Goal: Information Seeking & Learning: Learn about a topic

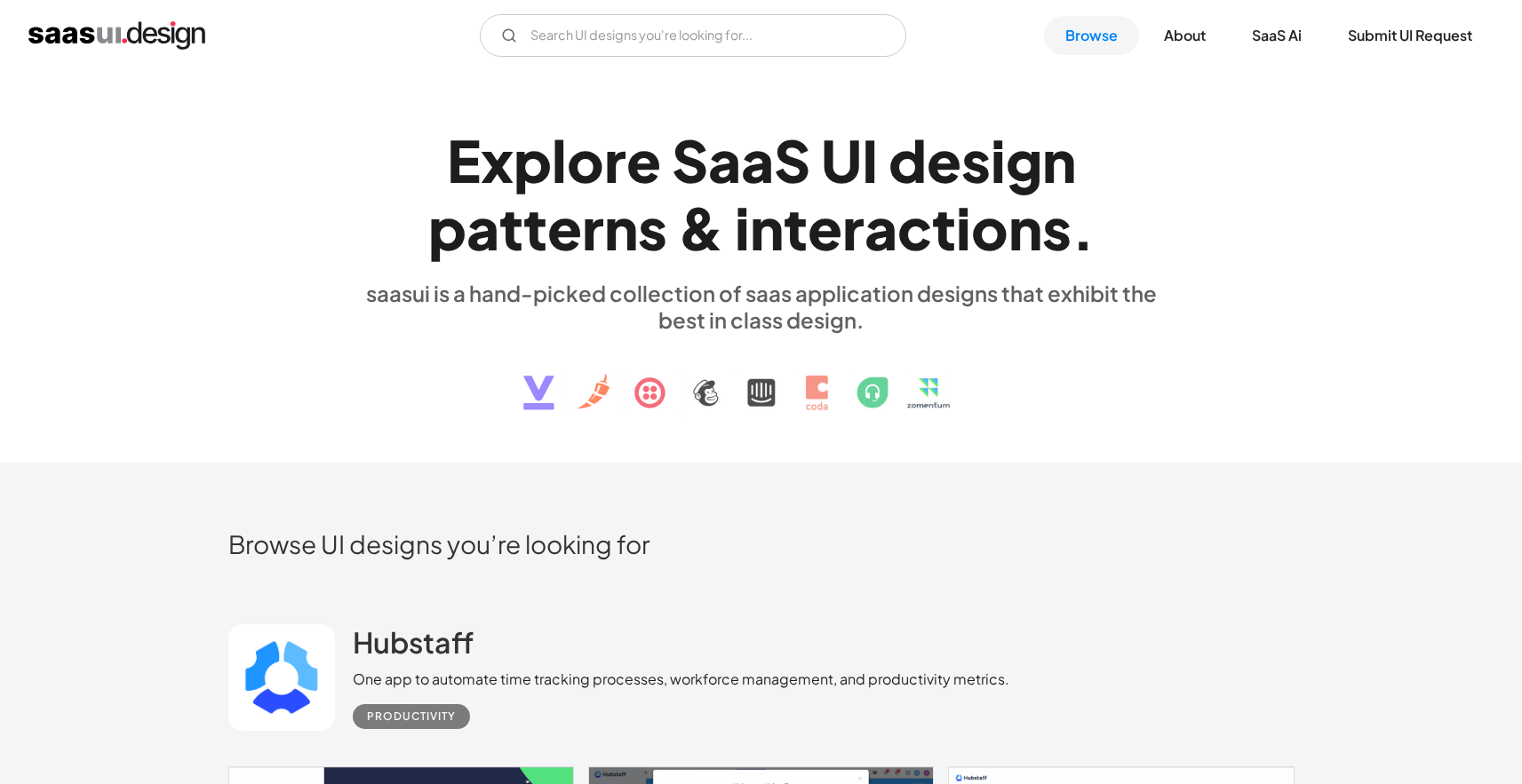
scroll to position [20272, 0]
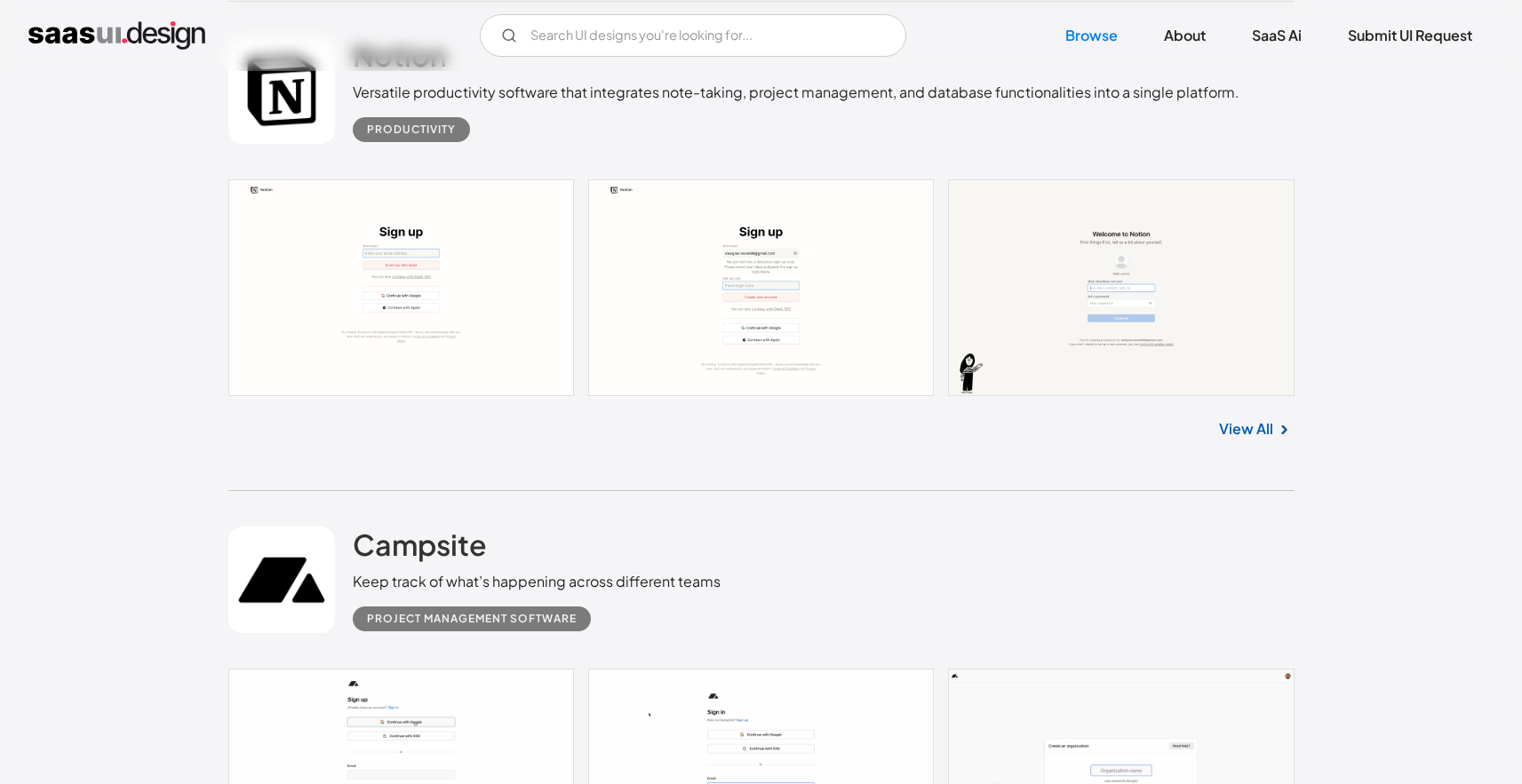
drag, startPoint x: 445, startPoint y: 233, endPoint x: 681, endPoint y: 238, distance: 236.1
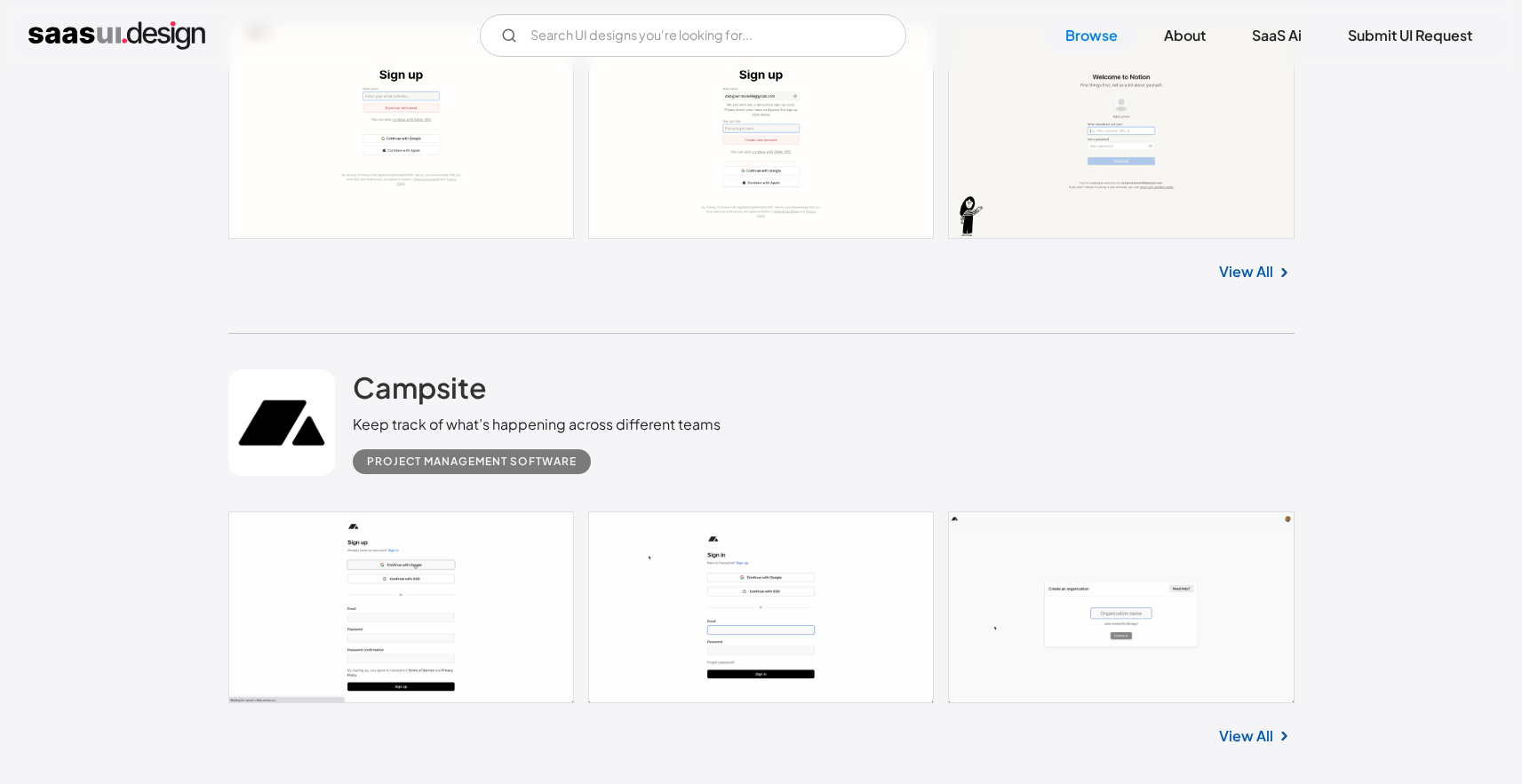
scroll to position [20431, 0]
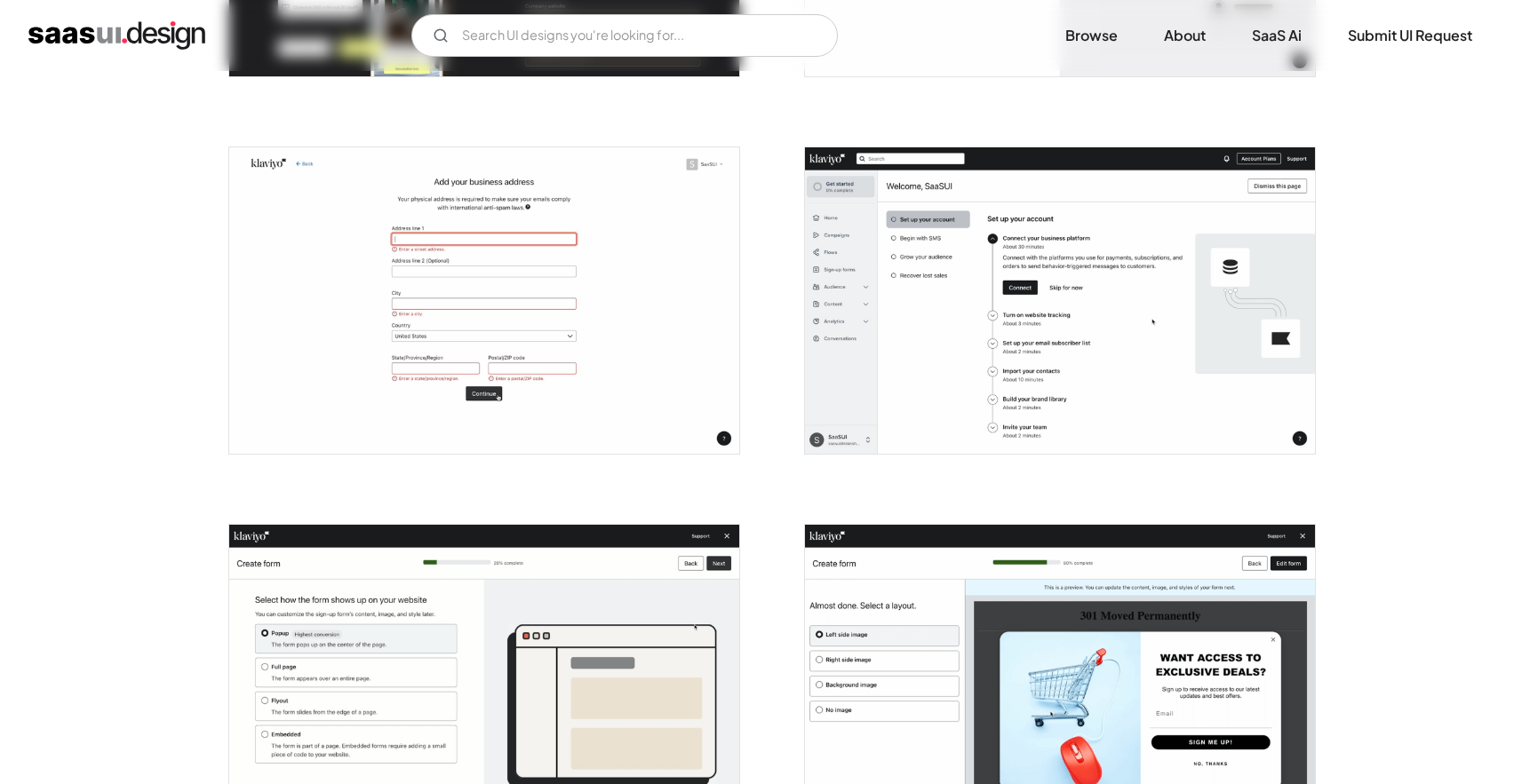
scroll to position [610, 0]
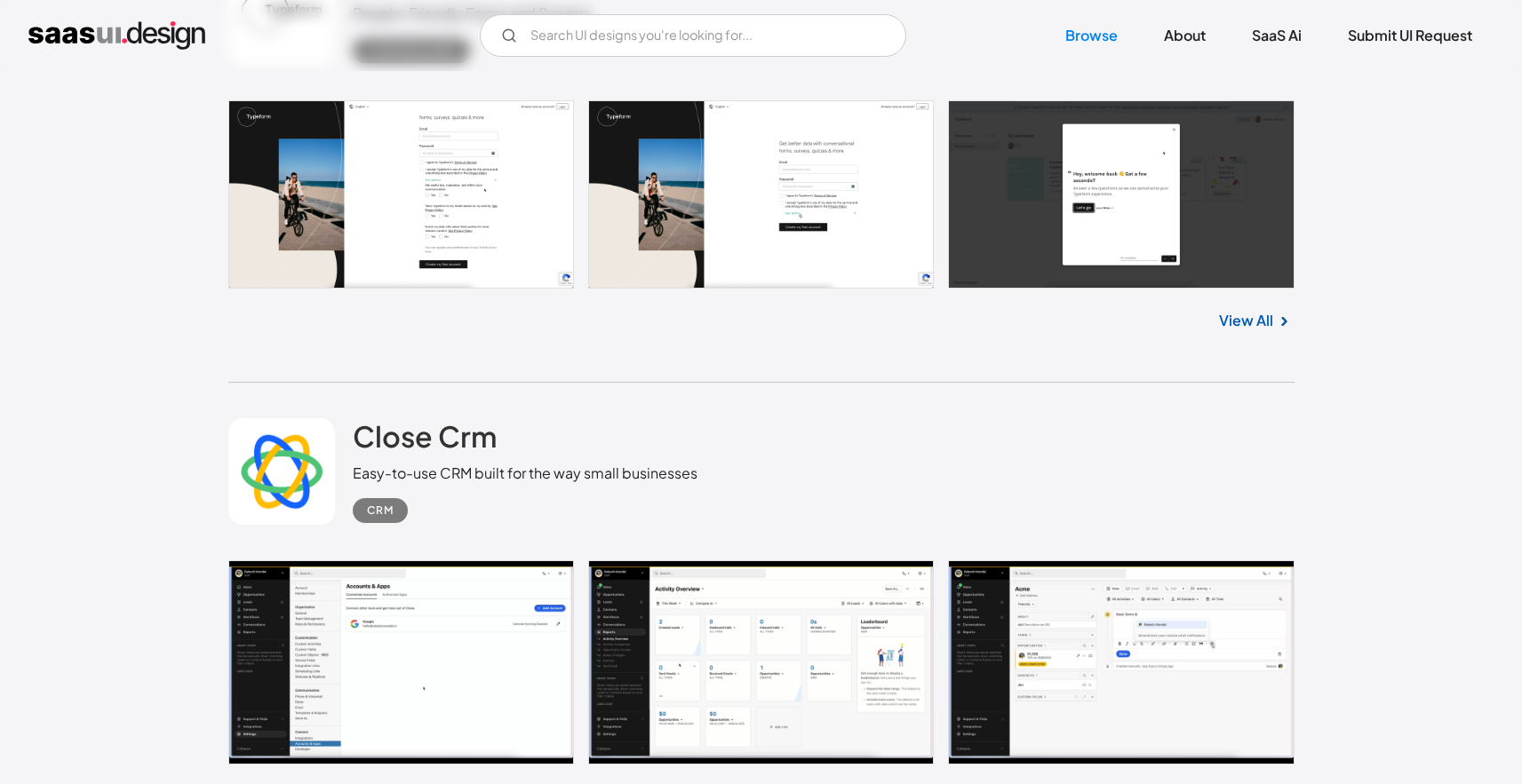
scroll to position [21416, 0]
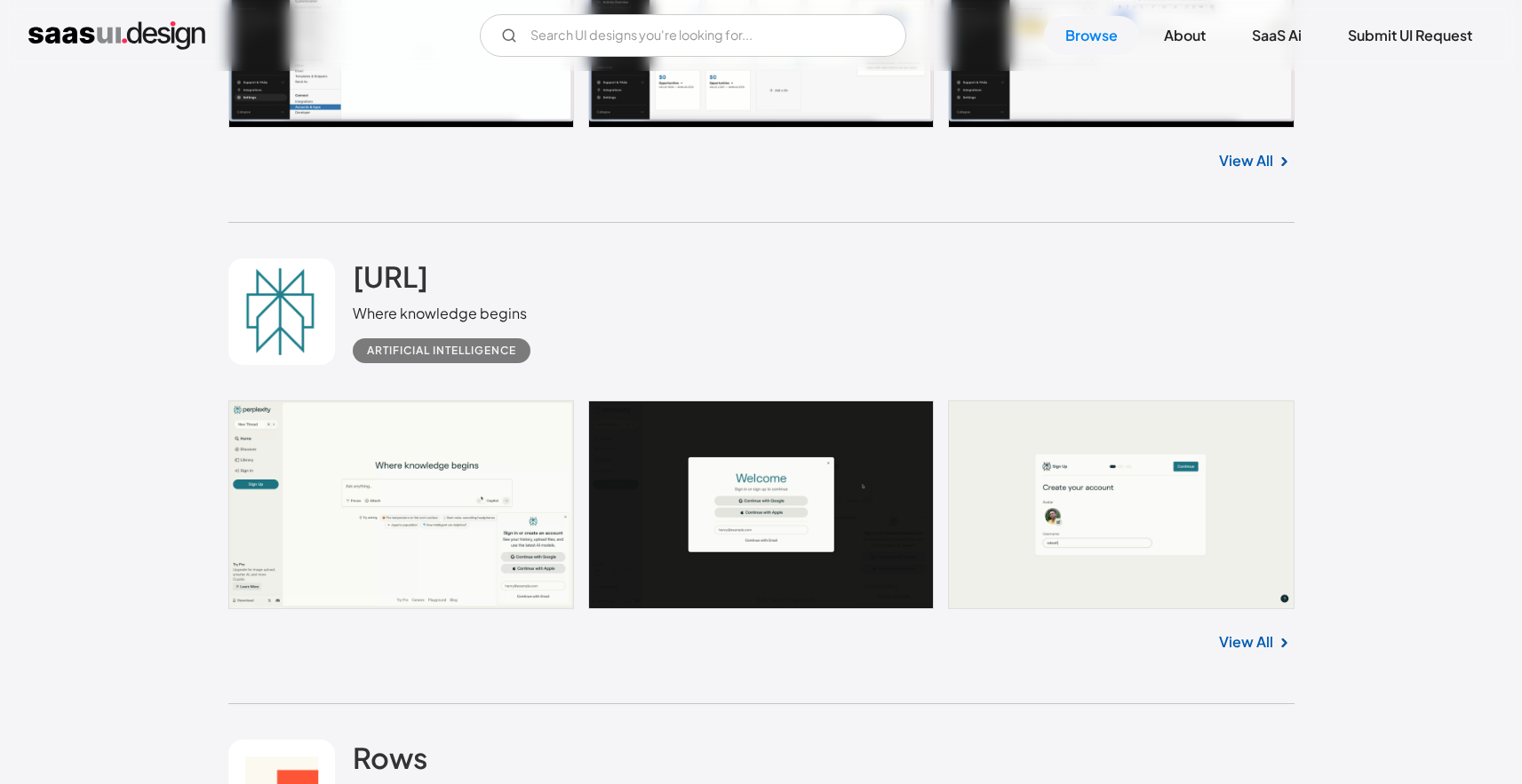
scroll to position [22123, 0]
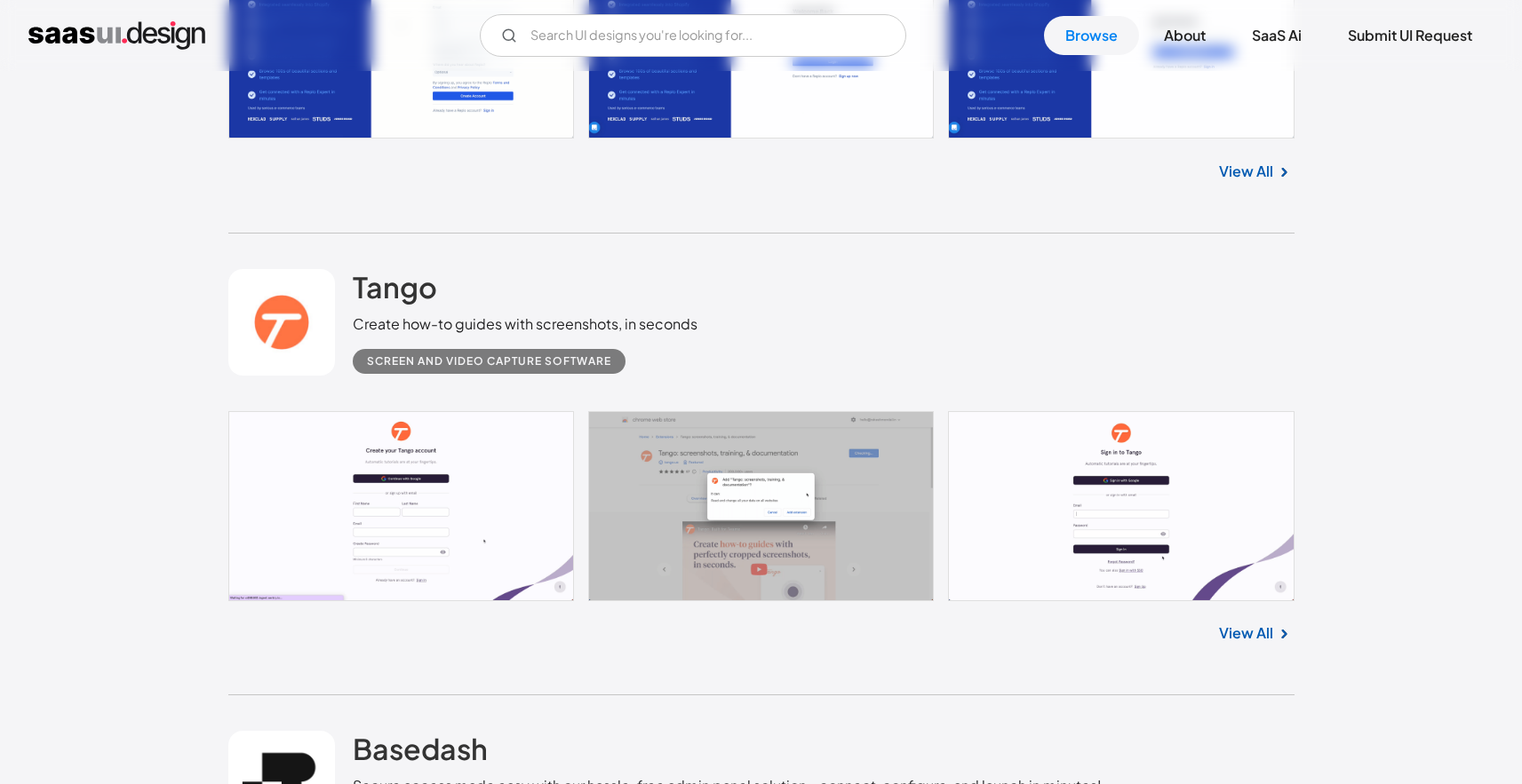
scroll to position [24473, 0]
